Goal: Find specific page/section: Find specific page/section

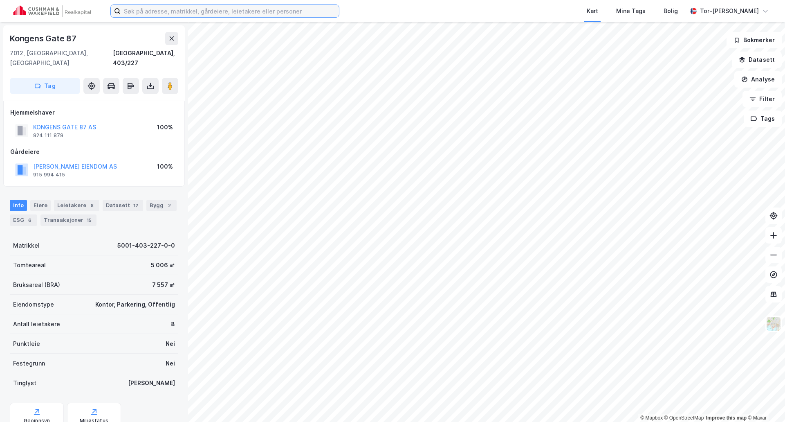
click at [157, 9] on input at bounding box center [230, 11] width 218 height 12
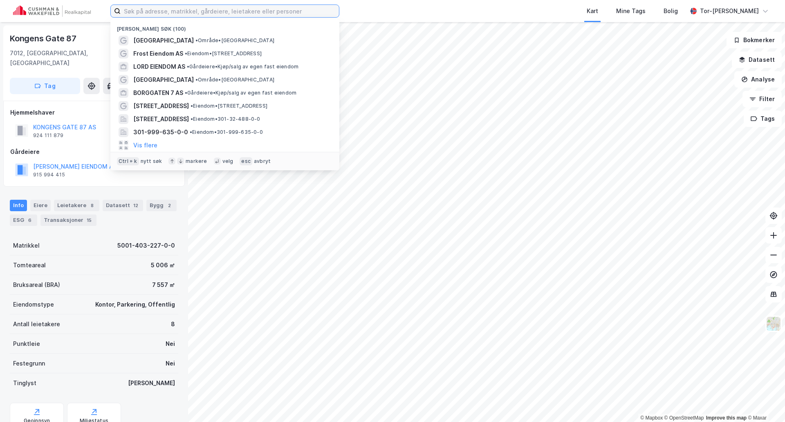
paste input "[STREET_ADDRESS]"
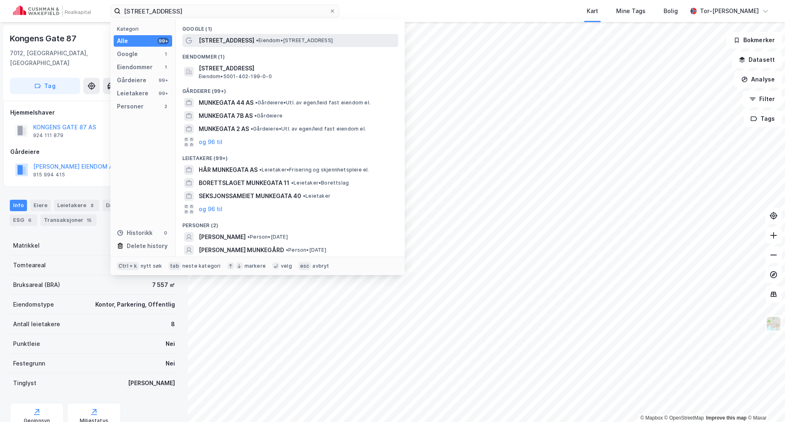
click at [262, 40] on span "• Eiendom • [STREET_ADDRESS]" at bounding box center [294, 40] width 77 height 7
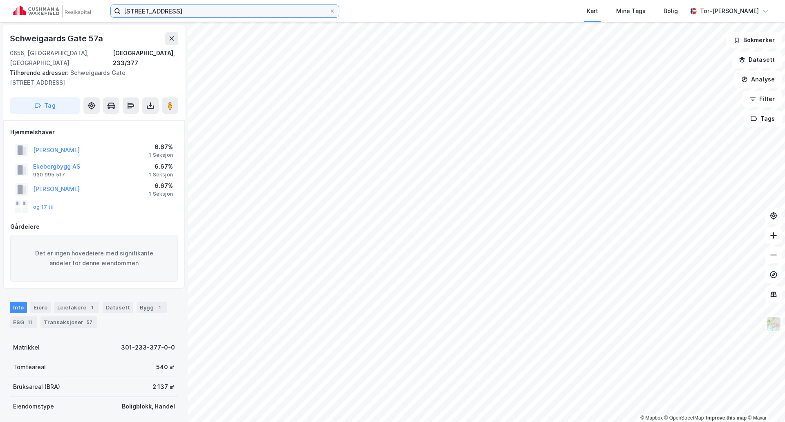
click at [178, 9] on input "[STREET_ADDRESS]" at bounding box center [225, 11] width 209 height 12
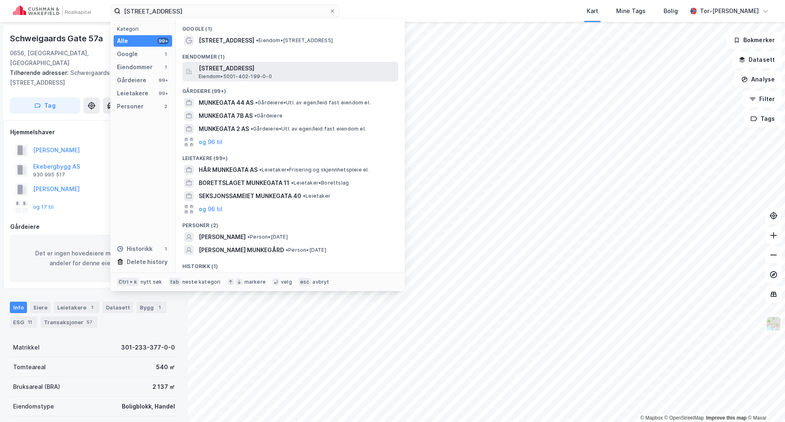
click at [222, 66] on span "[STREET_ADDRESS]" at bounding box center [297, 68] width 196 height 10
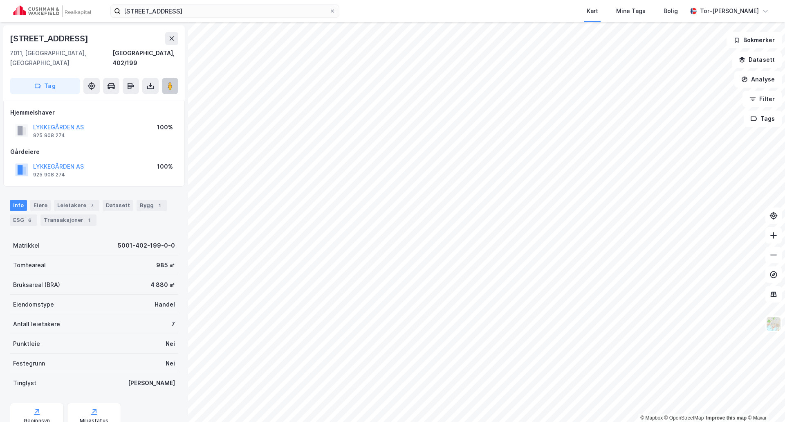
click at [169, 82] on image at bounding box center [170, 86] width 5 height 8
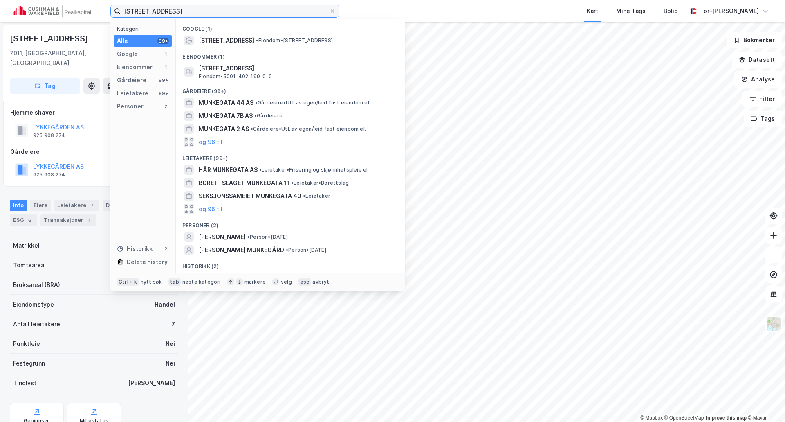
drag, startPoint x: 181, startPoint y: 9, endPoint x: -1, endPoint y: 59, distance: 189.2
click at [0, 59] on html "Munkegata 48 Kategori Alle 99+ Google 1 Eiendommer 1 Gårdeiere 99+ Leietakere 9…" at bounding box center [392, 211] width 785 height 422
paste input "[STREET_ADDRESS][PERSON_NAME]"
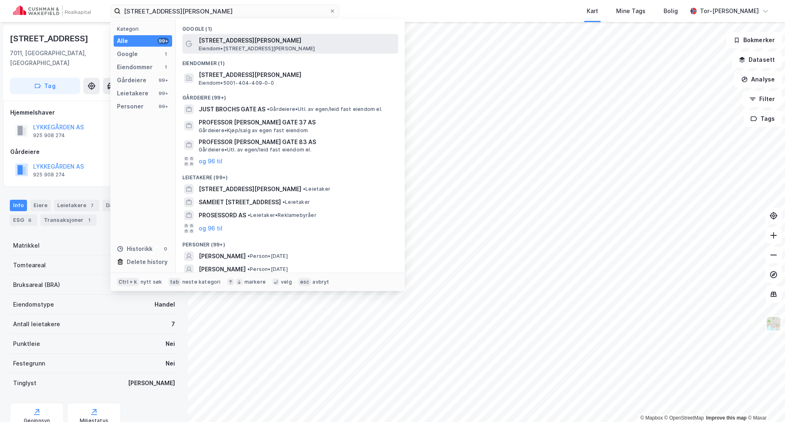
click at [265, 47] on span "Eiendom • [STREET_ADDRESS][PERSON_NAME]" at bounding box center [257, 48] width 116 height 7
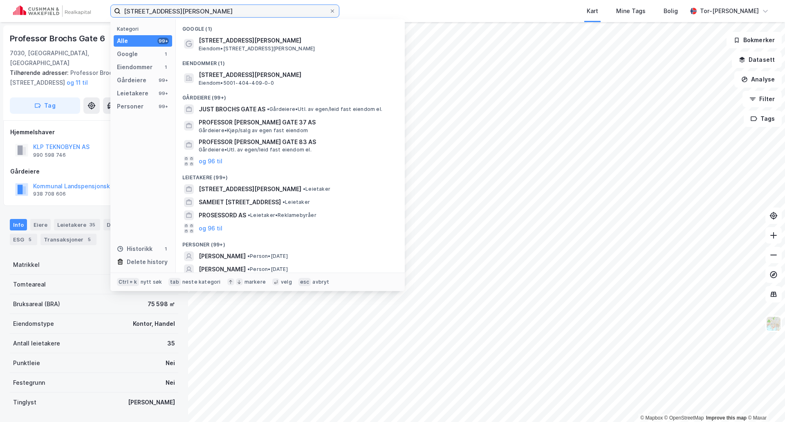
drag, startPoint x: 208, startPoint y: 13, endPoint x: 113, endPoint y: 4, distance: 94.9
click at [113, 4] on div "[STREET_ADDRESS][PERSON_NAME] Kategori Alle 99+ Google 1 Eiendommer 1 Gårdeiere…" at bounding box center [392, 11] width 785 height 22
paste input "[STREET_ADDRESS]"
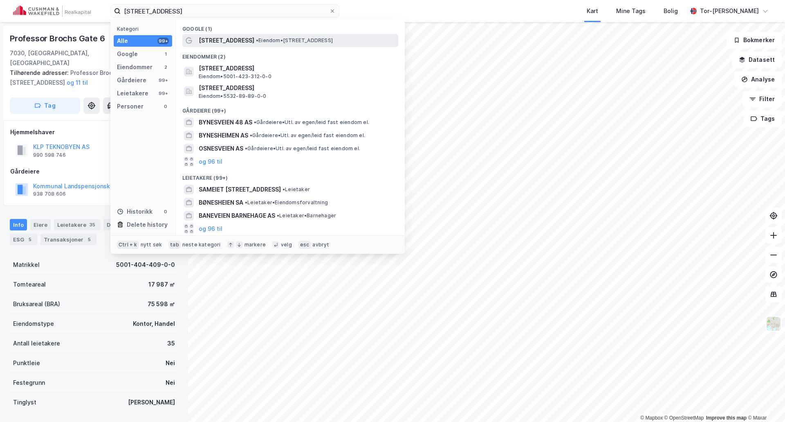
click at [258, 40] on span "• Eiendom • [STREET_ADDRESS]" at bounding box center [294, 40] width 77 height 7
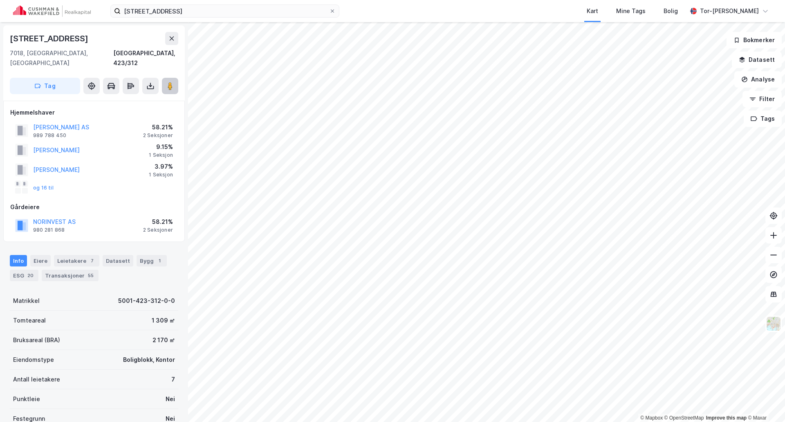
click at [177, 78] on button at bounding box center [170, 86] width 16 height 16
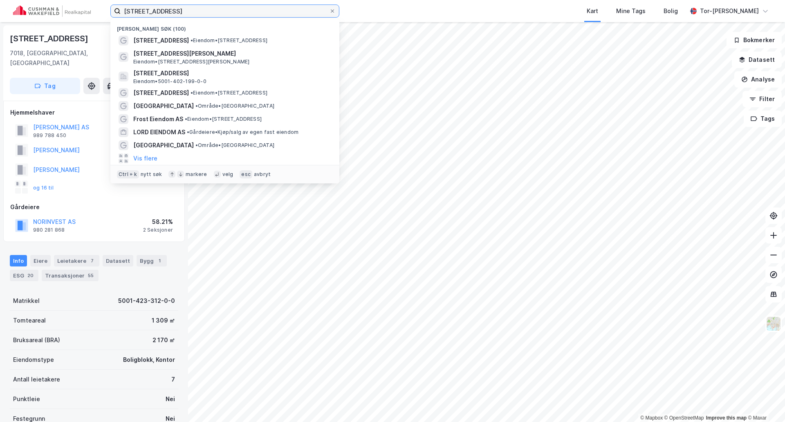
drag, startPoint x: 260, startPoint y: 13, endPoint x: 2, endPoint y: 6, distance: 257.7
click at [3, 6] on div "Bynesveien 9 Nylige søk (100) Bynesveien 9 • Eiendom • [STREET_ADDRESS][PERSON_…" at bounding box center [392, 11] width 785 height 22
paste input "Falkenborgveg"
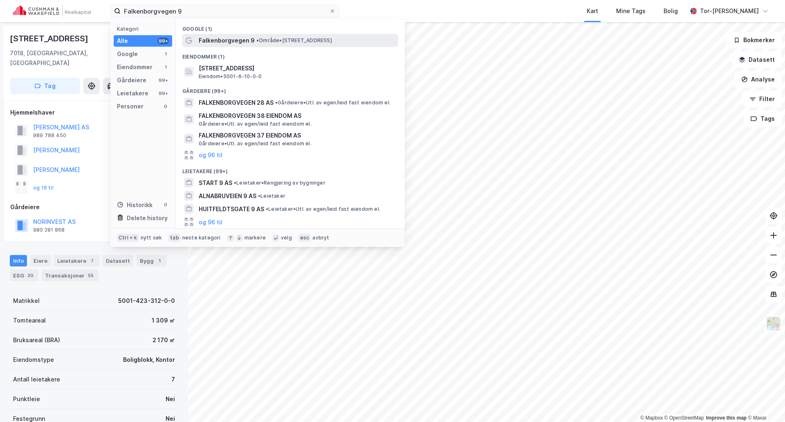
click at [298, 39] on span "• Område • [STREET_ADDRESS]" at bounding box center [294, 40] width 76 height 7
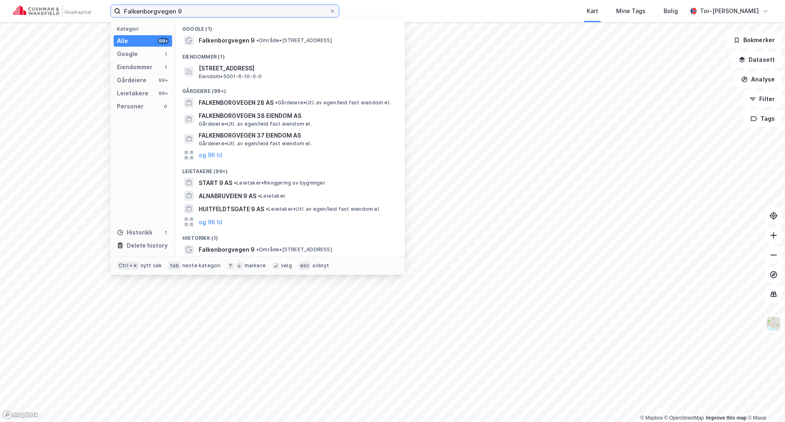
click at [190, 10] on input "Falkenborgvegen 9" at bounding box center [225, 11] width 209 height 12
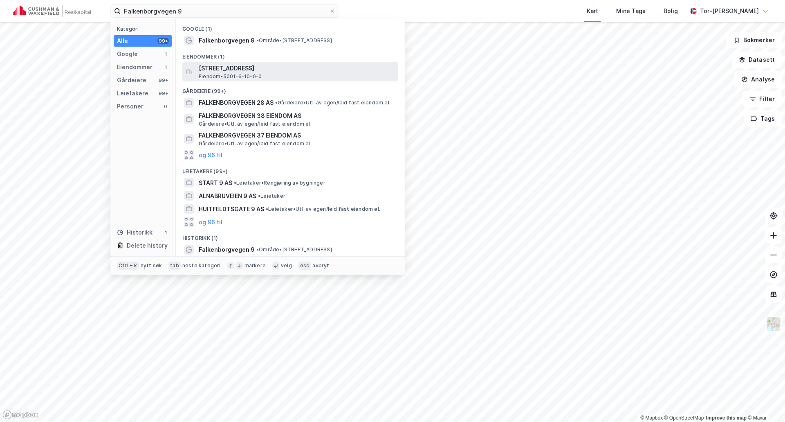
click at [228, 70] on span "[STREET_ADDRESS]" at bounding box center [297, 68] width 196 height 10
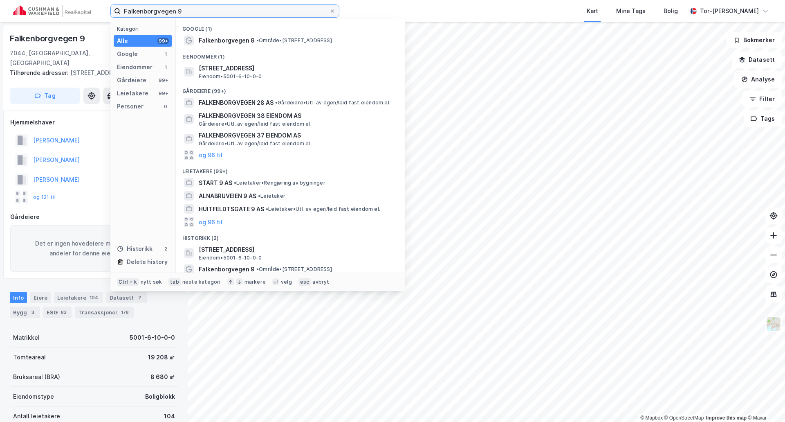
drag, startPoint x: 223, startPoint y: 14, endPoint x: 44, endPoint y: 9, distance: 178.8
click at [44, 9] on div "Falkenborgvegen 9 Kategori Alle 99+ Google 1 Eiendommer 1 Gårdeiere 99+ Leietak…" at bounding box center [392, 11] width 785 height 22
paste input "Trondheimsporten 2"
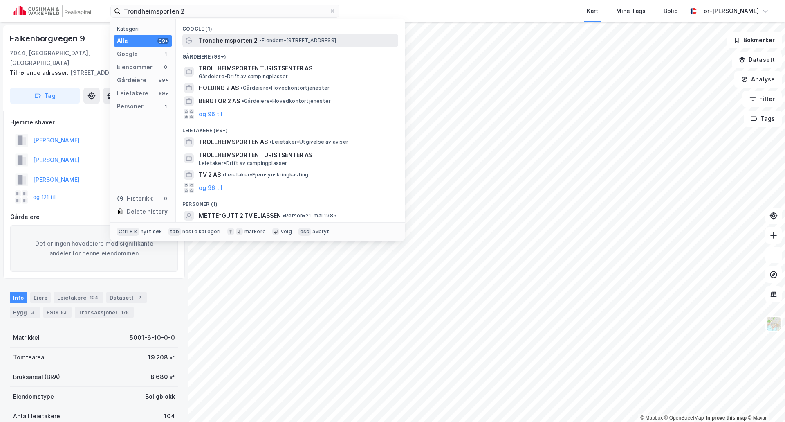
click at [261, 43] on span "•" at bounding box center [260, 40] width 2 height 6
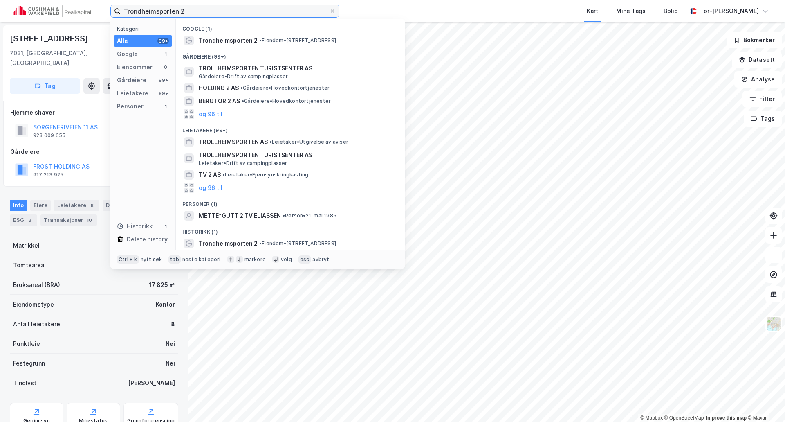
drag, startPoint x: 233, startPoint y: 16, endPoint x: 31, endPoint y: 0, distance: 203.0
click at [31, 0] on html "Trondheimsporten 2 Kategori Alle 99+ Google 1 Eiendommer 0 Gårdeiere 99+ Leieta…" at bounding box center [392, 211] width 785 height 422
paste input "jem Hospital Stiftelsen"
type input "[GEOGRAPHIC_DATA] Stiftelsen"
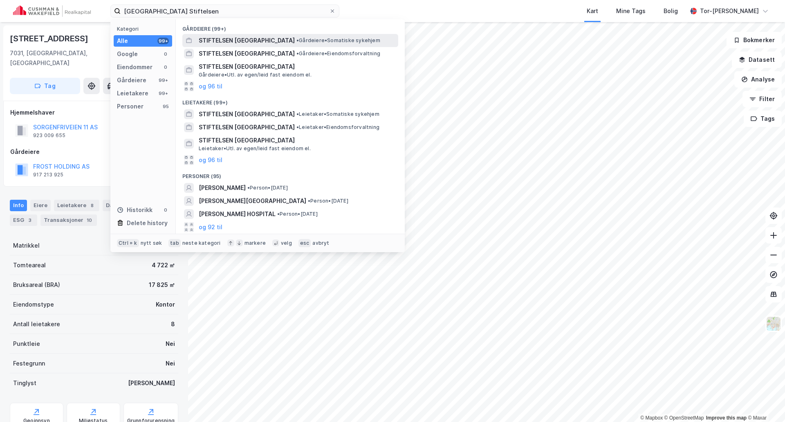
click at [242, 41] on span "STIFTELSEN [GEOGRAPHIC_DATA]" at bounding box center [247, 41] width 96 height 10
